Goal: Communication & Community: Answer question/provide support

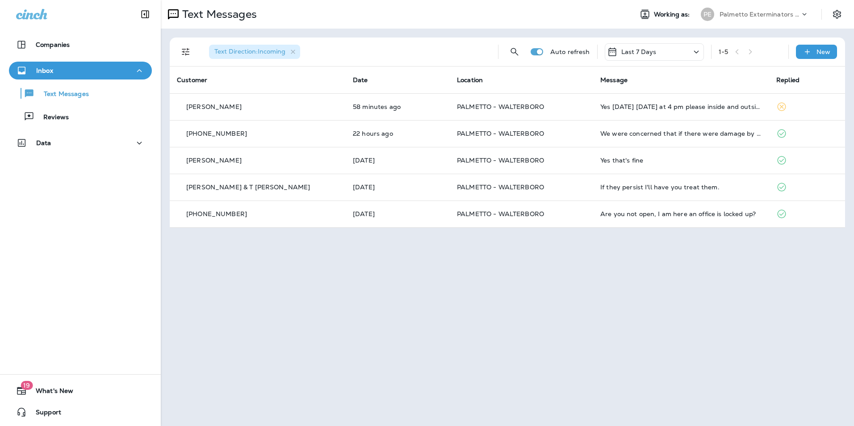
click at [89, 95] on div "Text Messages" at bounding box center [81, 93] width 136 height 13
click at [85, 119] on div "Reviews" at bounding box center [81, 116] width 136 height 13
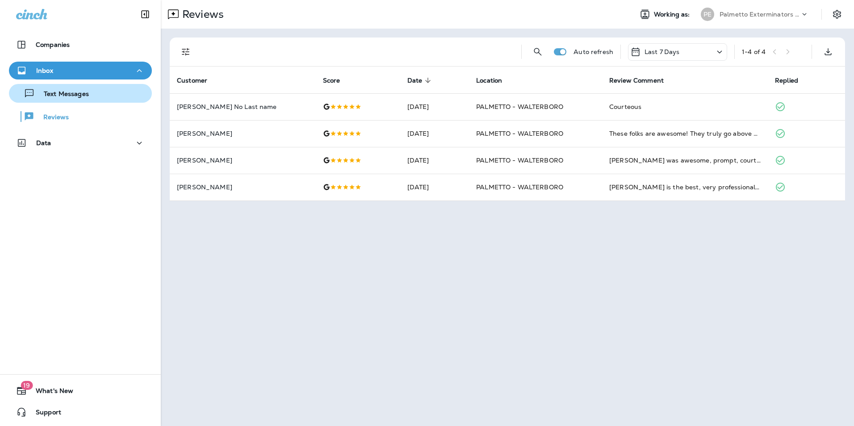
click at [82, 89] on div "Text Messages" at bounding box center [51, 93] width 76 height 13
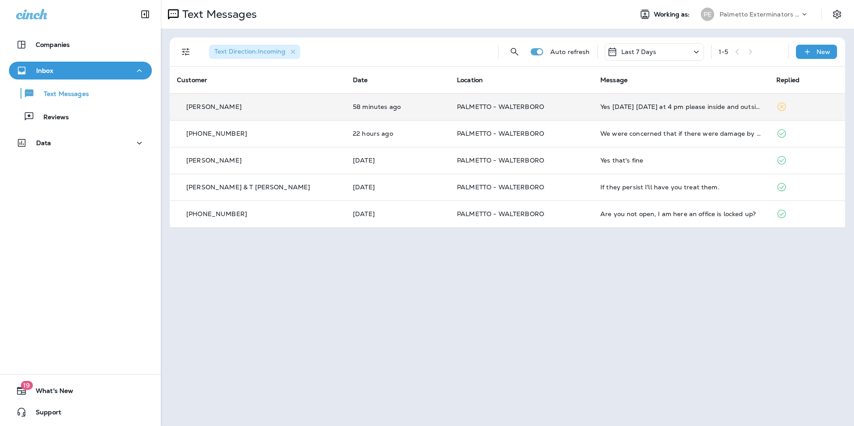
click at [726, 105] on div "Yes [DATE] [DATE] at 4 pm please inside and outside" at bounding box center [682, 106] width 162 height 7
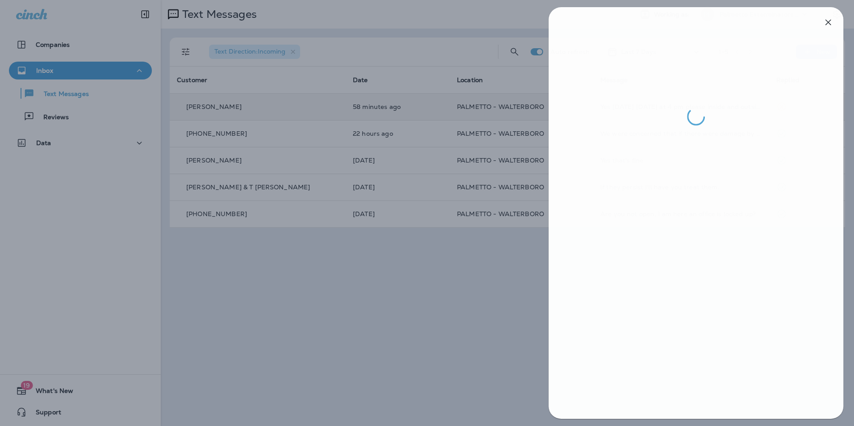
click at [490, 274] on div at bounding box center [428, 213] width 854 height 426
